Goal: Register for event/course

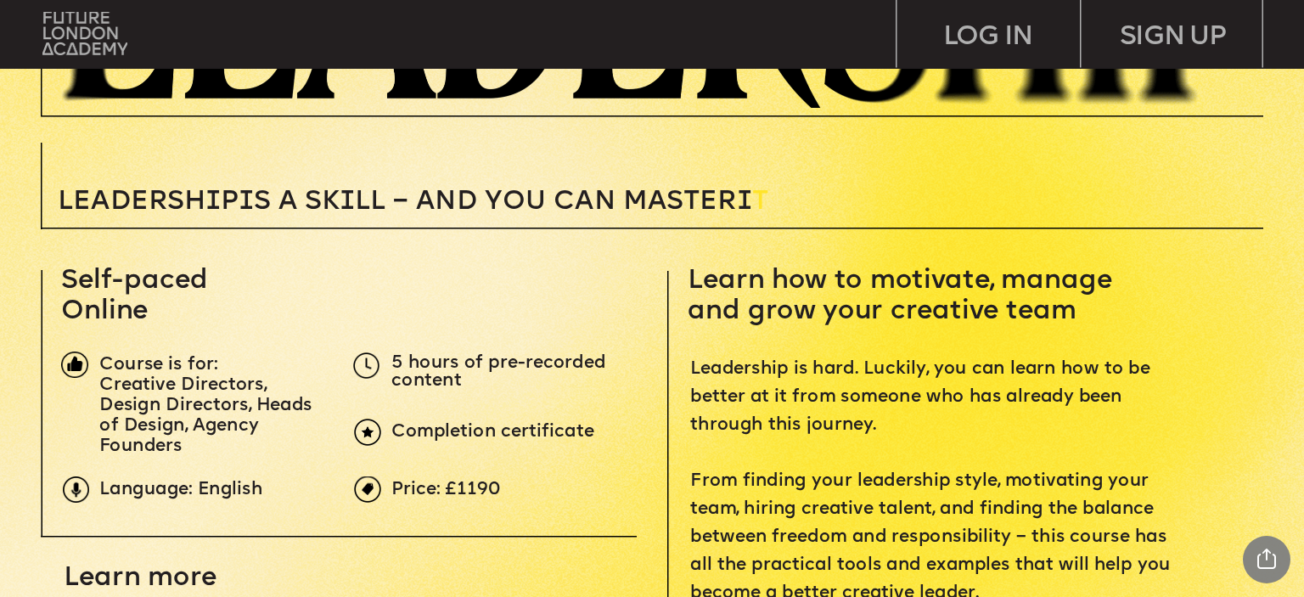
scroll to position [448, 0]
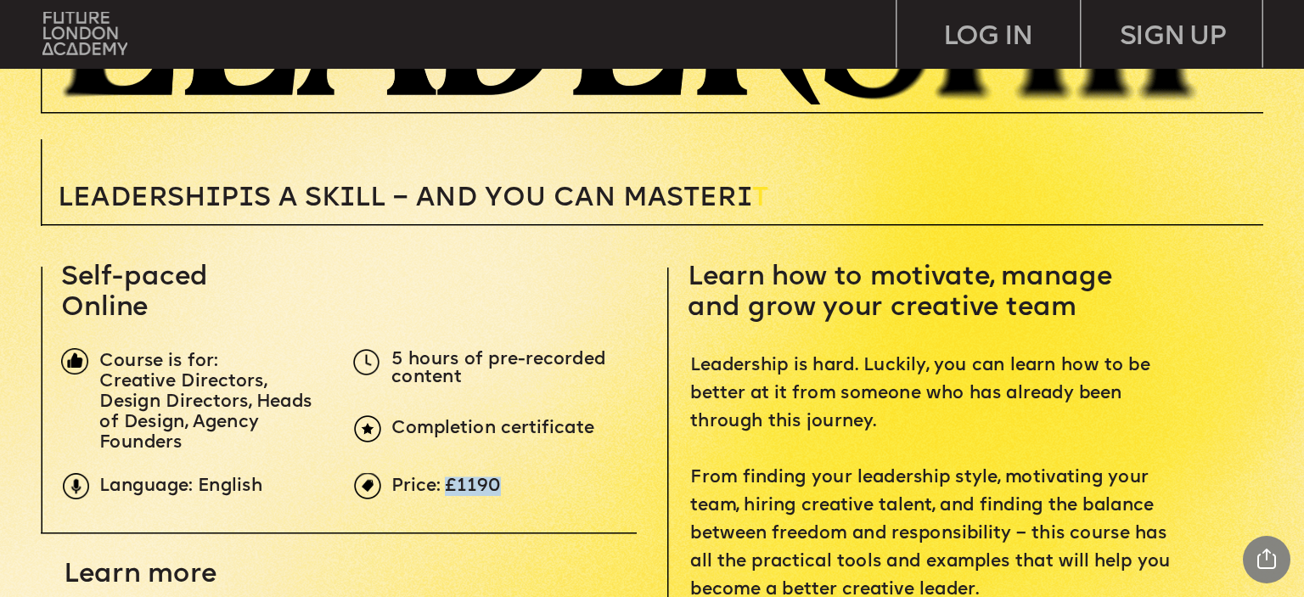
drag, startPoint x: 448, startPoint y: 481, endPoint x: 591, endPoint y: 492, distance: 143.0
click at [591, 492] on p "Price: £1190" at bounding box center [696, 487] width 611 height 18
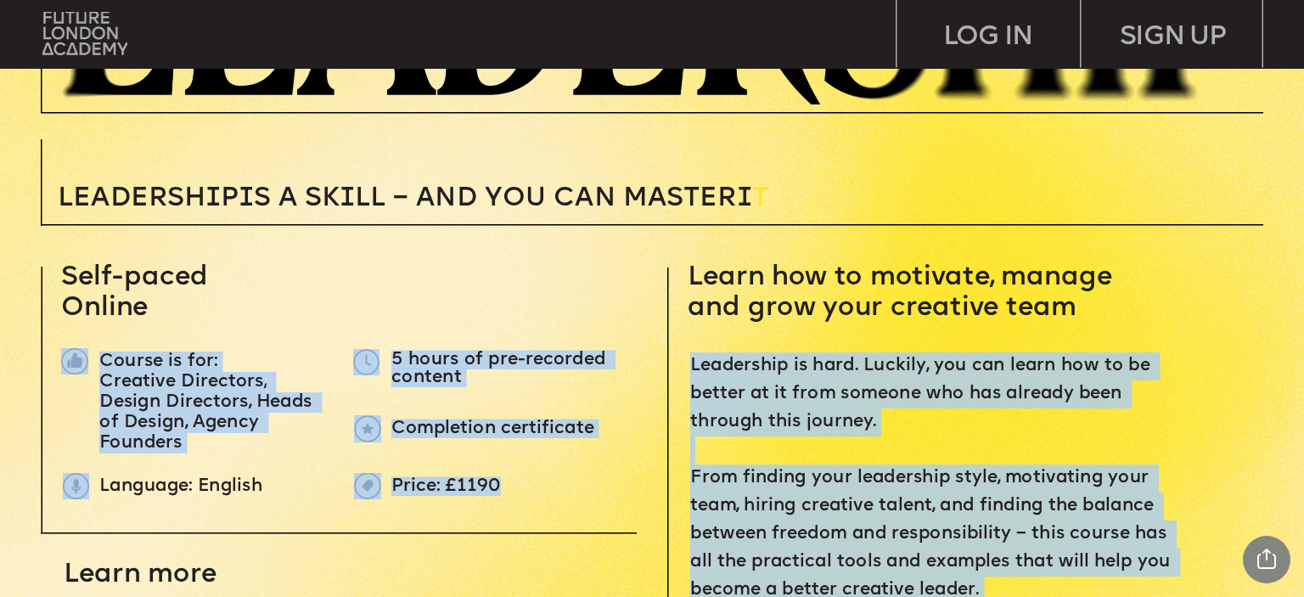
drag, startPoint x: 194, startPoint y: 385, endPoint x: 538, endPoint y: 492, distance: 360.7
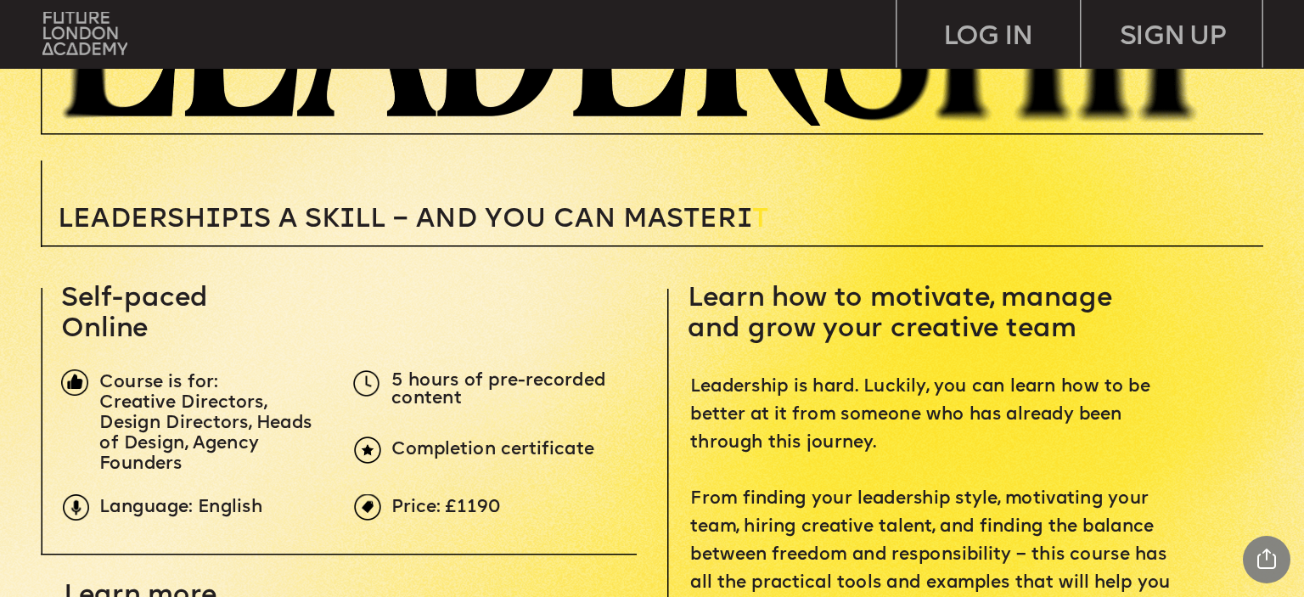
scroll to position [0, 0]
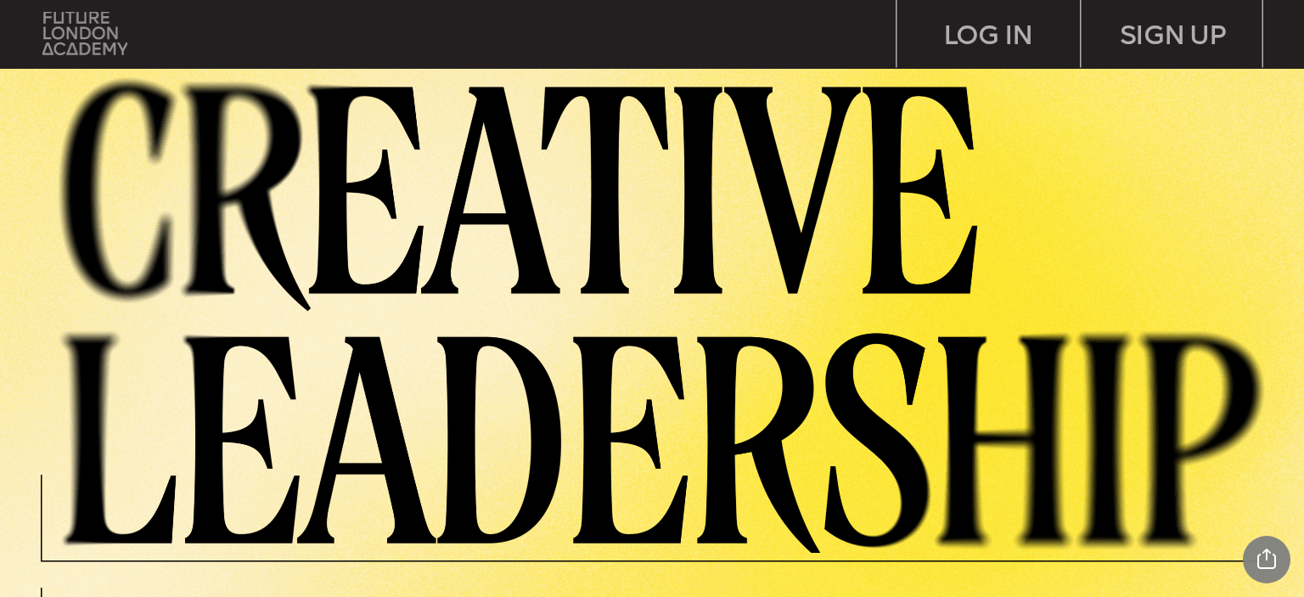
click at [87, 24] on img at bounding box center [85, 33] width 86 height 43
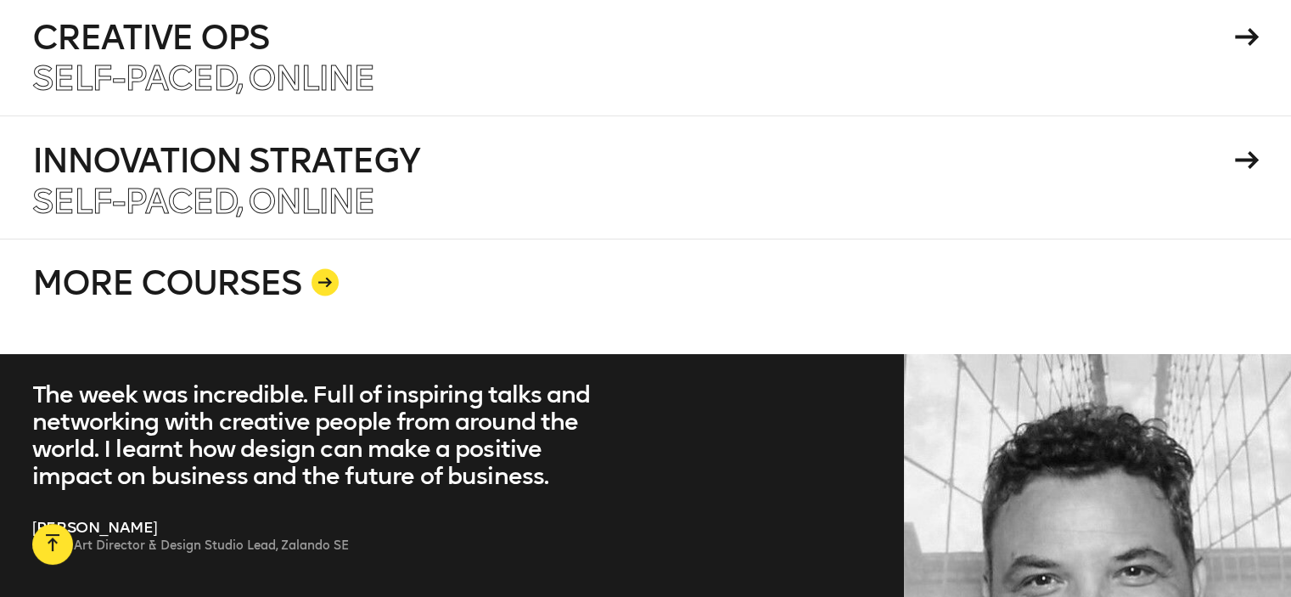
scroll to position [3254, 0]
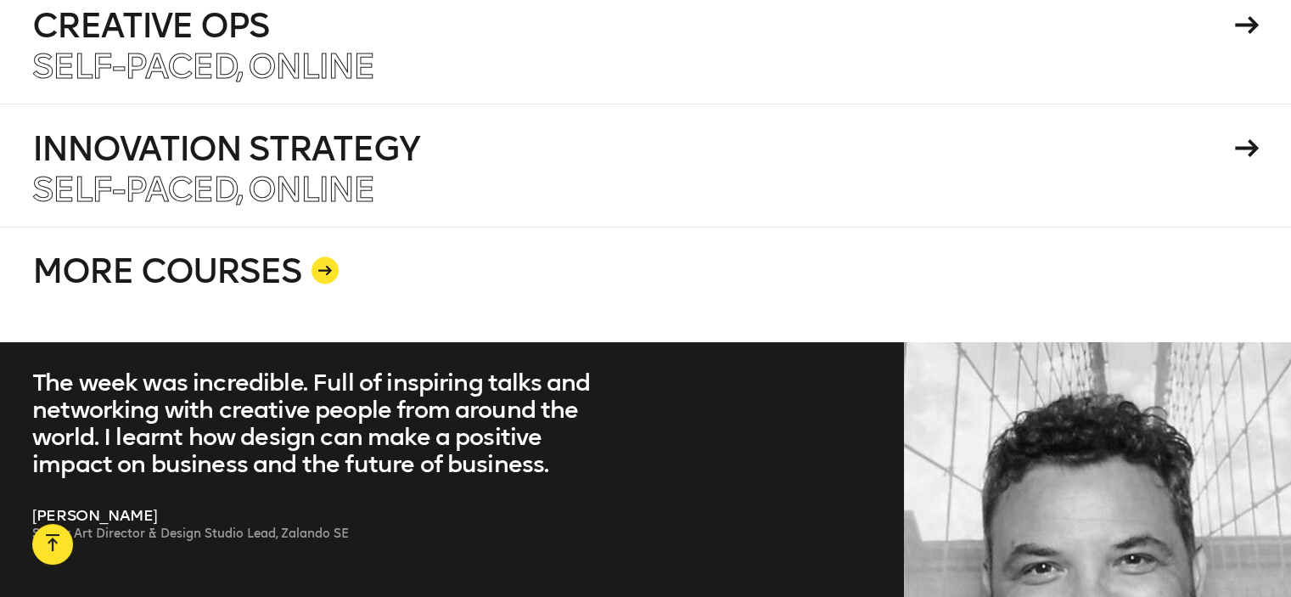
click at [315, 257] on div at bounding box center [325, 270] width 27 height 27
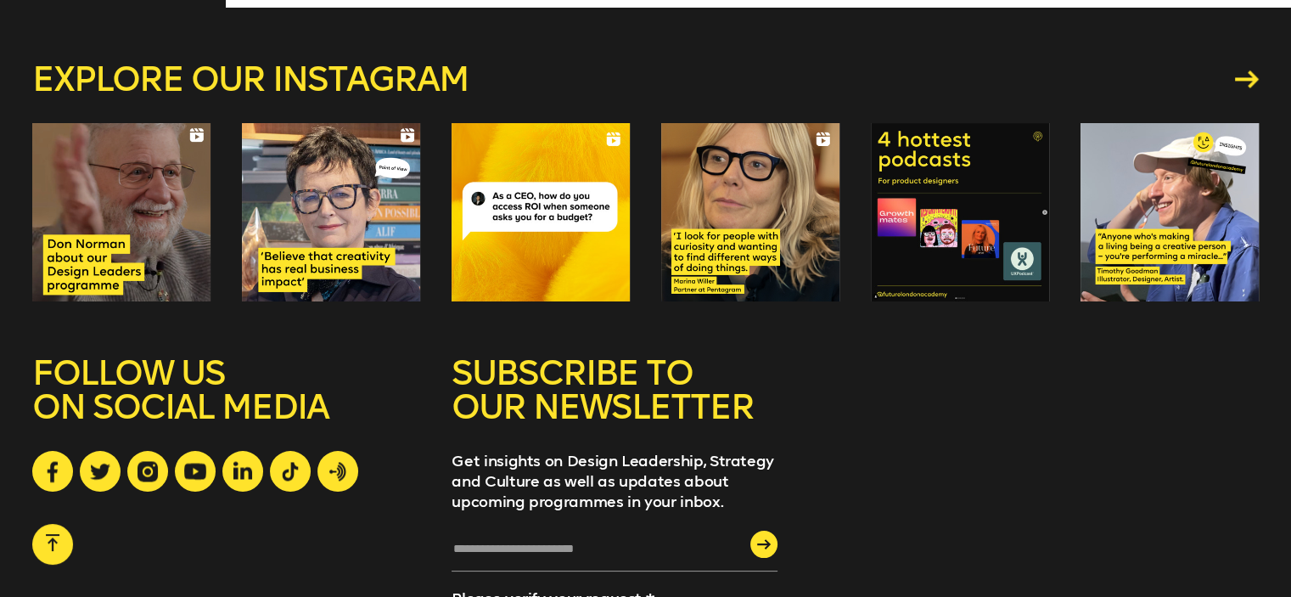
scroll to position [2462, 0]
